Goal: Transaction & Acquisition: Purchase product/service

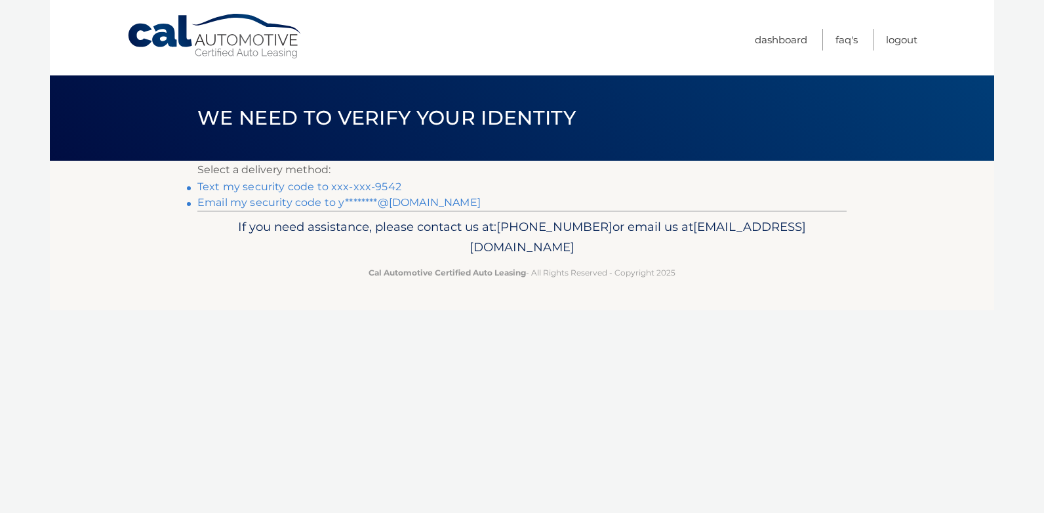
click at [373, 188] on link "Text my security code to xxx-xxx-9542" at bounding box center [299, 186] width 204 height 12
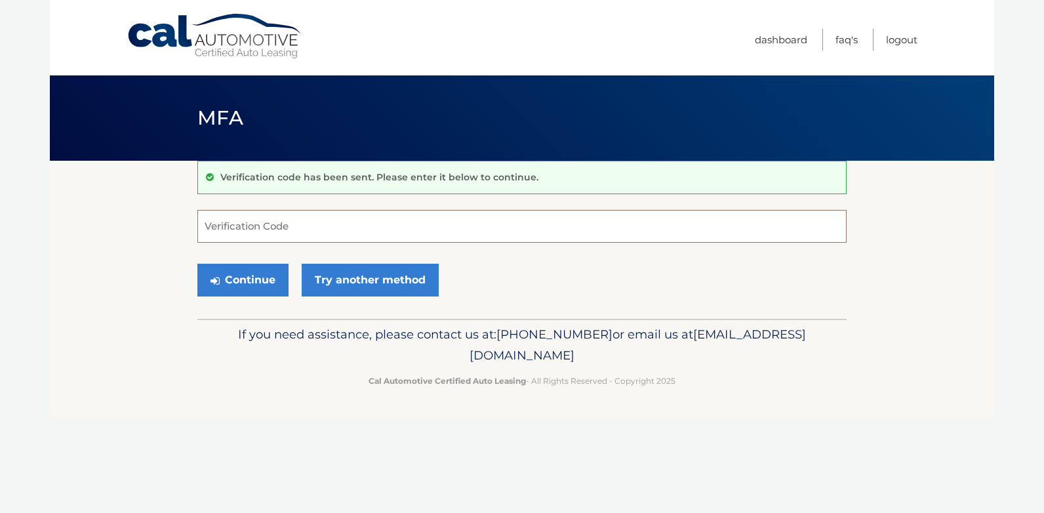
click at [340, 222] on input "Verification Code" at bounding box center [521, 226] width 649 height 33
type input "153511"
click at [244, 286] on button "Continue" at bounding box center [242, 280] width 91 height 33
click at [246, 284] on button "Continue" at bounding box center [242, 280] width 91 height 33
click at [254, 227] on input "Verification Code" at bounding box center [521, 226] width 649 height 33
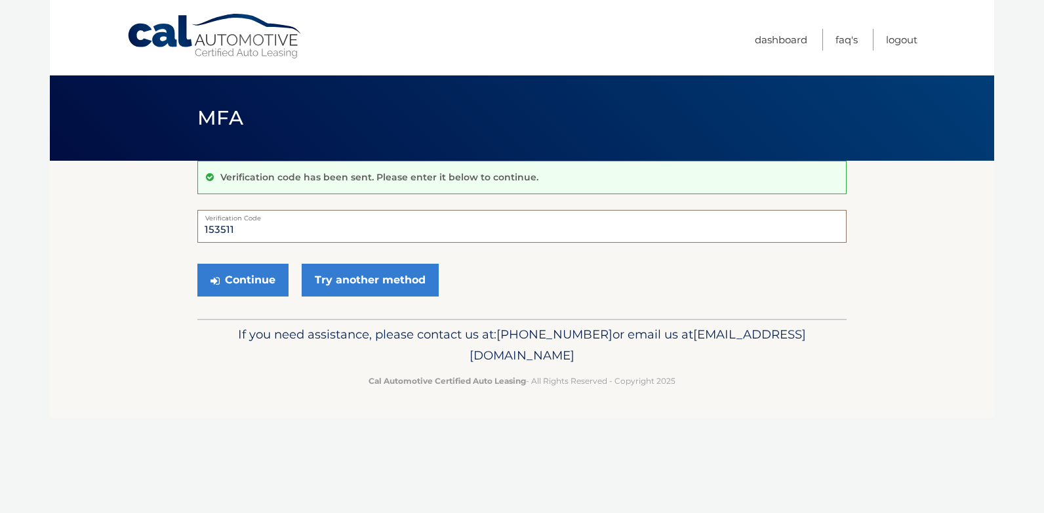
type input "153511"
click at [197, 264] on button "Continue" at bounding box center [242, 280] width 91 height 33
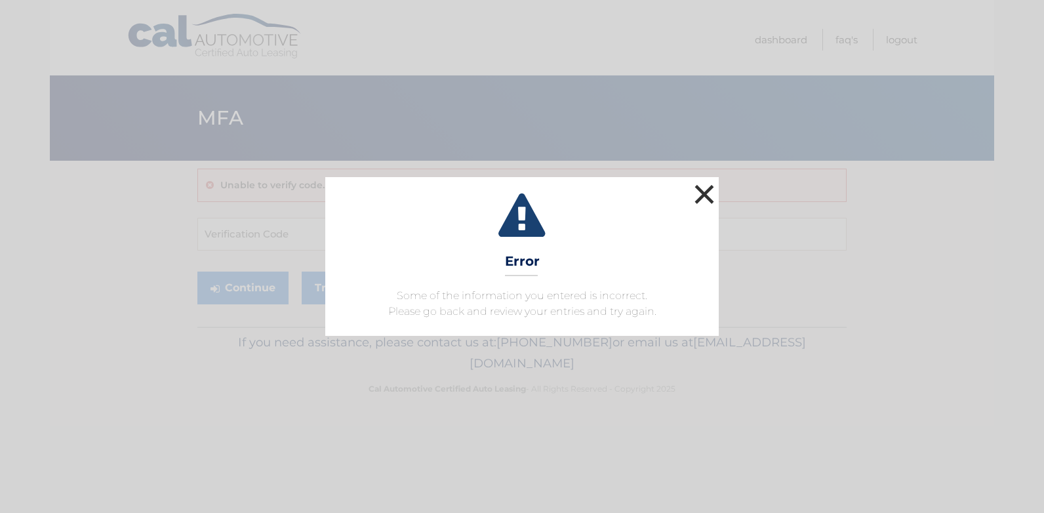
click at [709, 187] on button "×" at bounding box center [704, 194] width 26 height 26
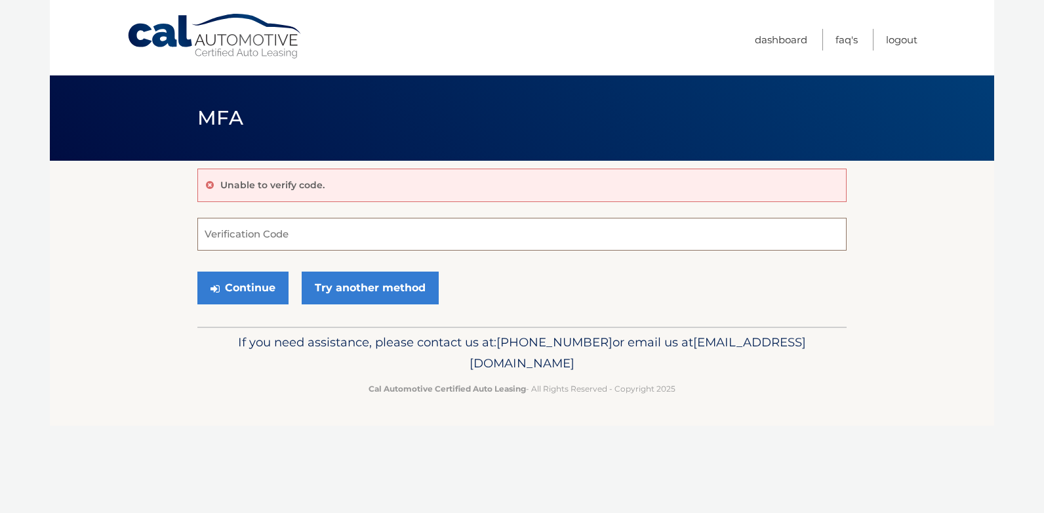
click at [277, 241] on input "Verification Code" at bounding box center [521, 234] width 649 height 33
click at [281, 230] on input "Verification Code" at bounding box center [521, 234] width 649 height 33
click at [277, 239] on input "Verification Code" at bounding box center [521, 234] width 649 height 33
click at [235, 290] on button "Continue" at bounding box center [242, 287] width 91 height 33
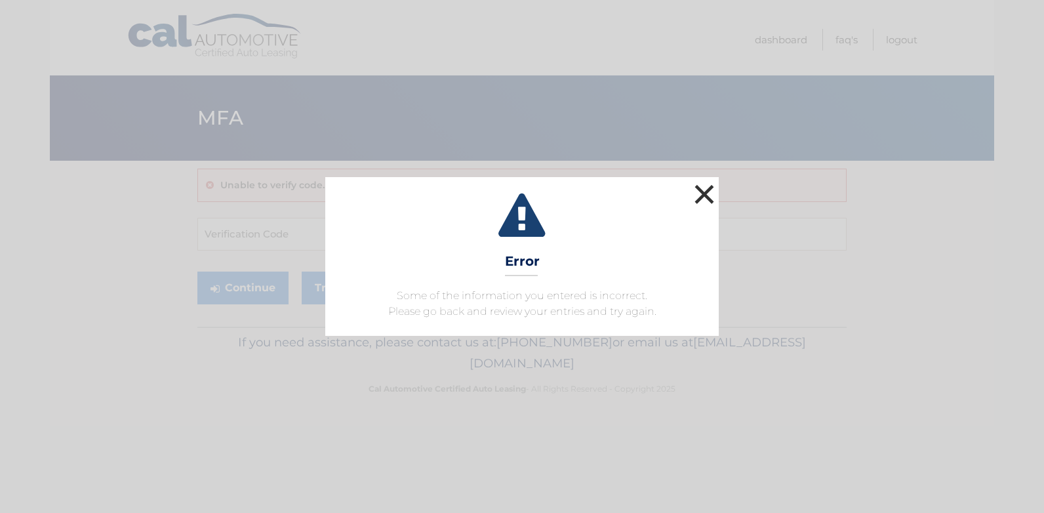
click at [715, 193] on button "×" at bounding box center [704, 194] width 26 height 26
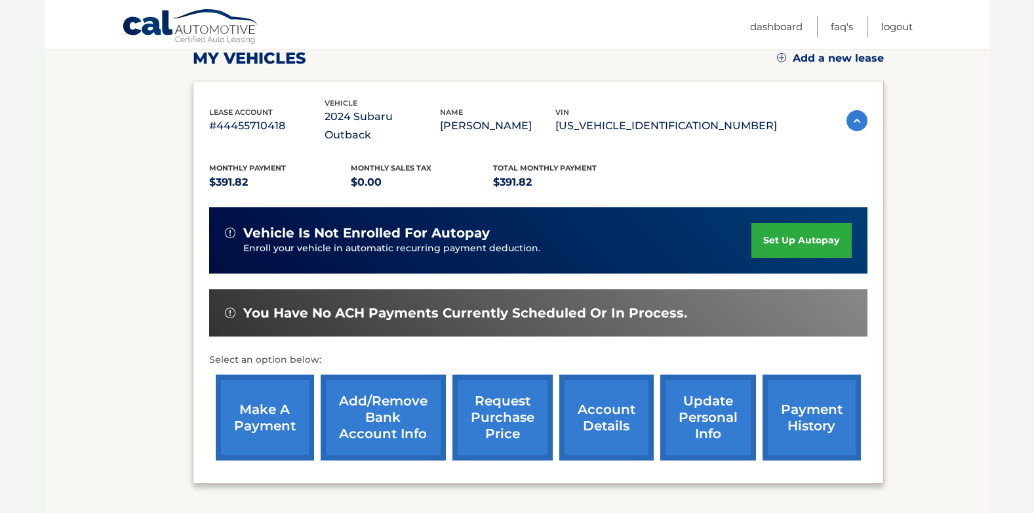
scroll to position [197, 0]
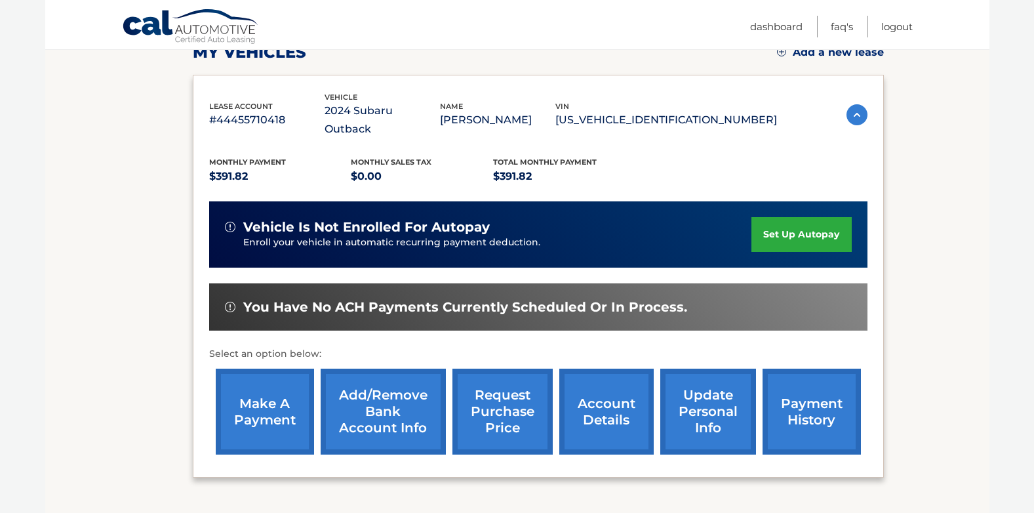
click at [260, 408] on link "make a payment" at bounding box center [265, 411] width 98 height 86
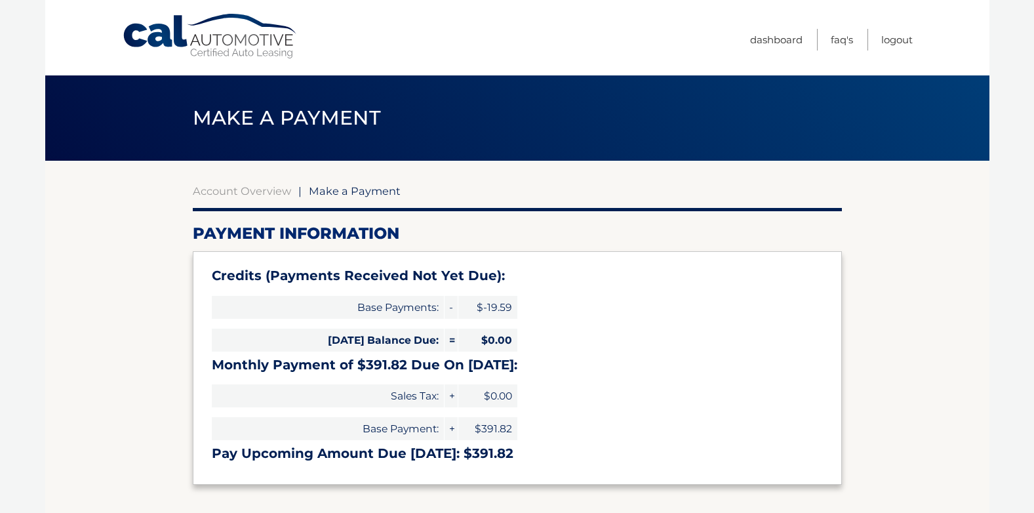
select select "NWFiZDU3MGEtYmYxMy00Y2NlLTgxYTEtNjE3YWYyNDU3OTA1"
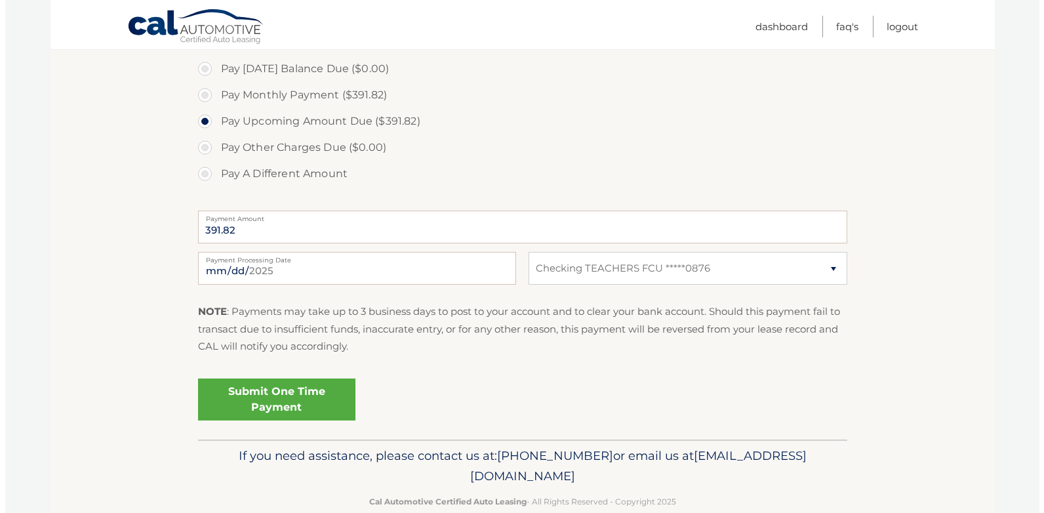
scroll to position [459, 0]
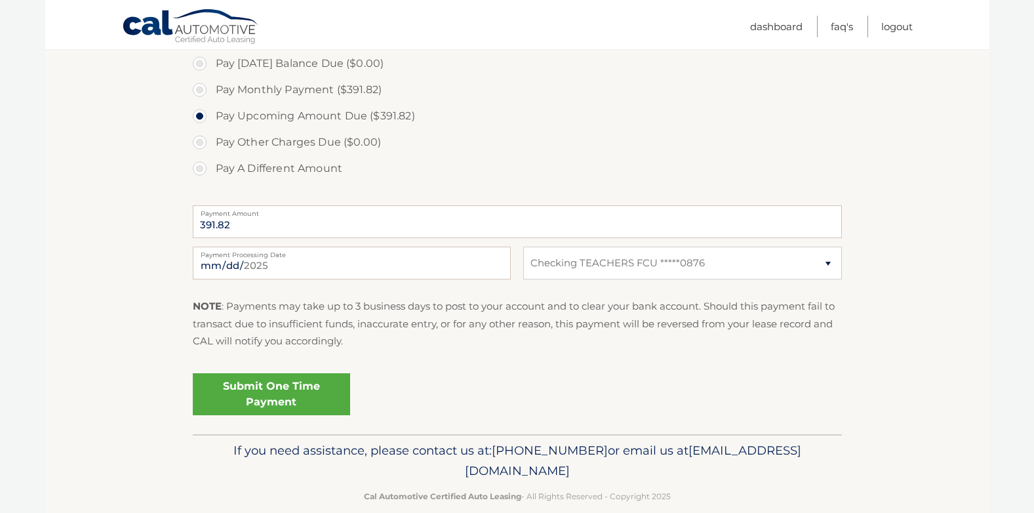
click at [257, 399] on link "Submit One Time Payment" at bounding box center [271, 394] width 157 height 42
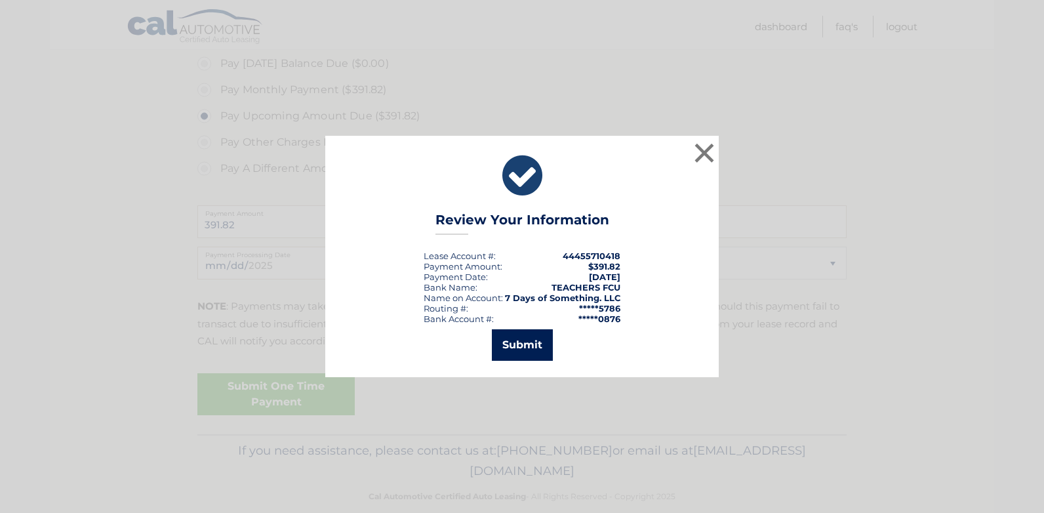
click at [524, 347] on button "Submit" at bounding box center [522, 344] width 61 height 31
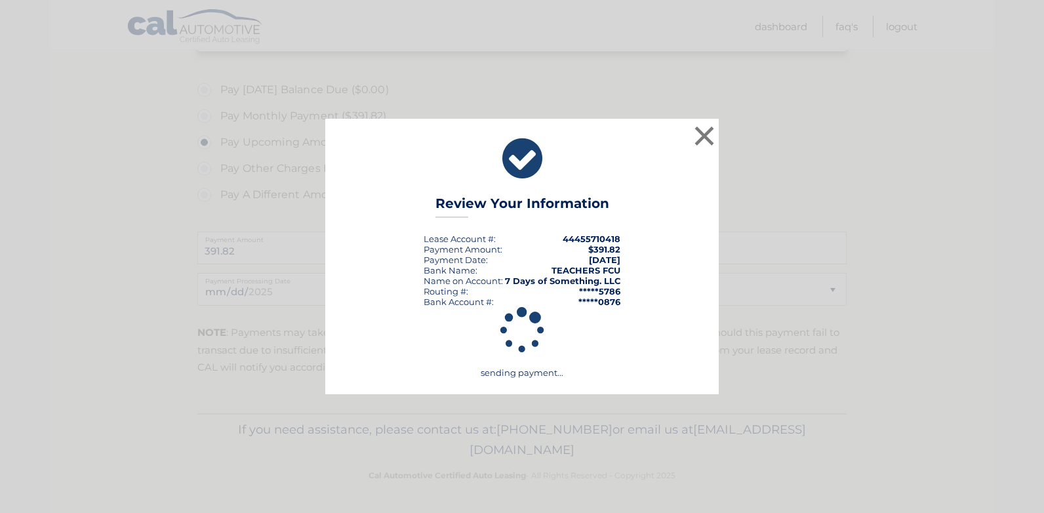
scroll to position [433, 0]
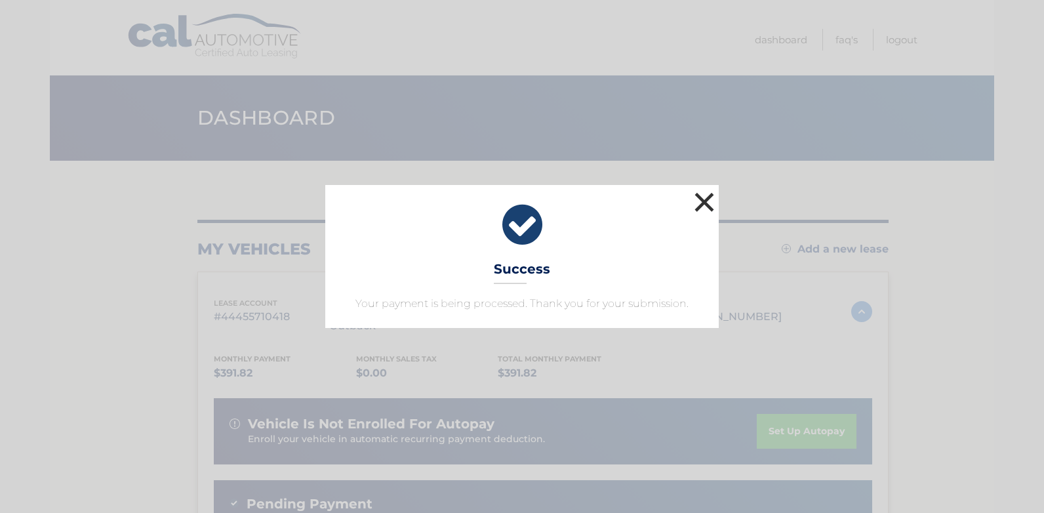
click at [705, 203] on button "×" at bounding box center [704, 202] width 26 height 26
